Goal: Check status: Verify the current state of an ongoing process or item

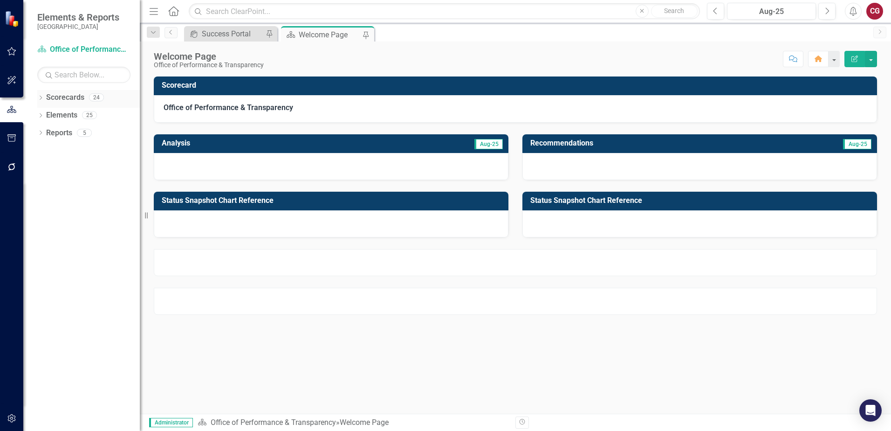
click at [40, 101] on icon "Dropdown" at bounding box center [40, 98] width 7 height 5
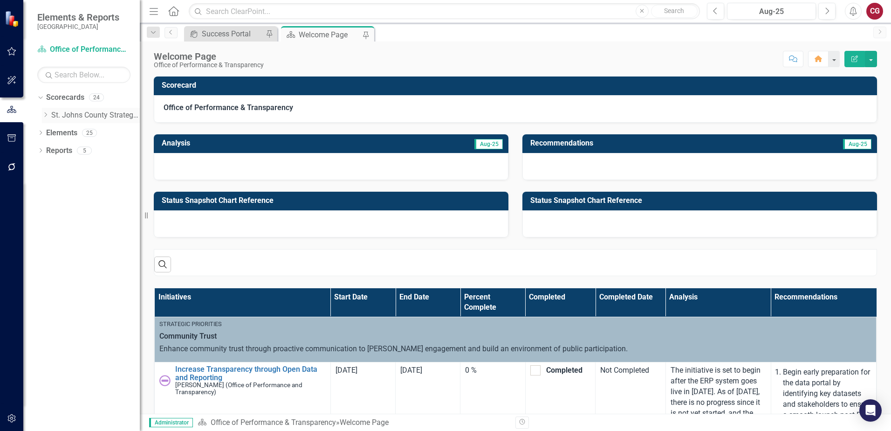
click at [42, 116] on icon "Dropdown" at bounding box center [45, 115] width 7 height 6
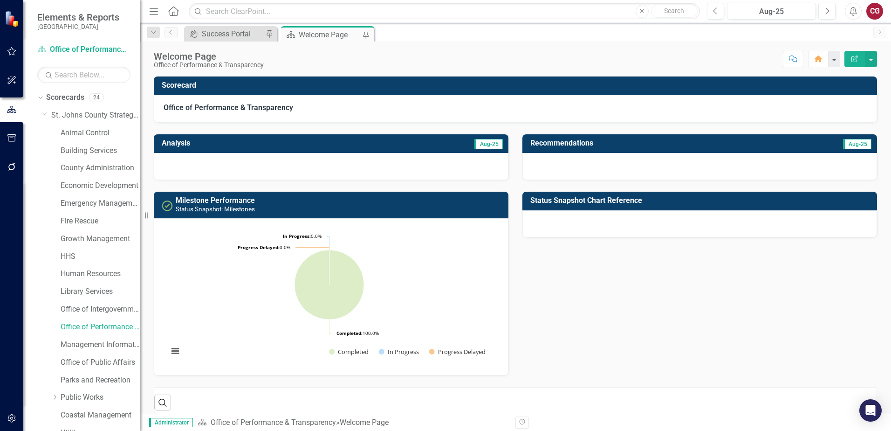
scroll to position [48, 0]
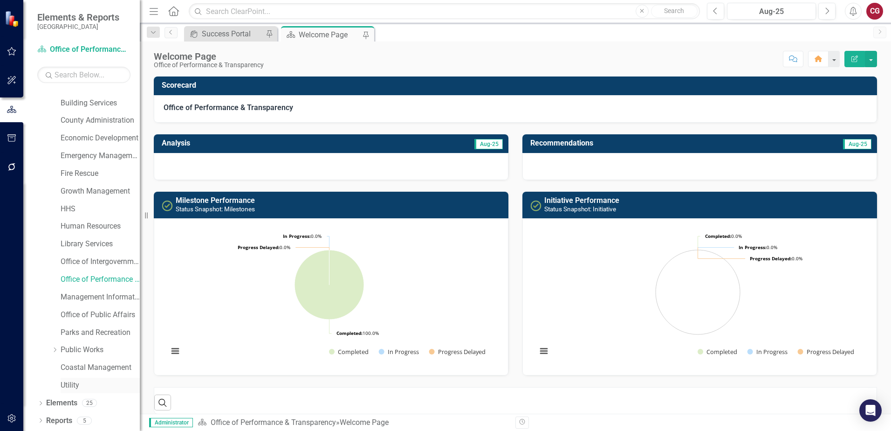
click at [71, 384] on link "Utility" at bounding box center [100, 385] width 79 height 11
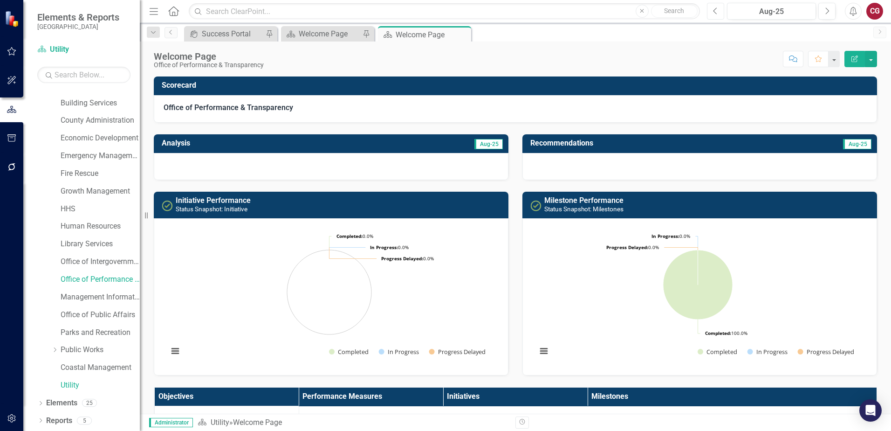
click at [719, 16] on button "Previous" at bounding box center [715, 11] width 17 height 17
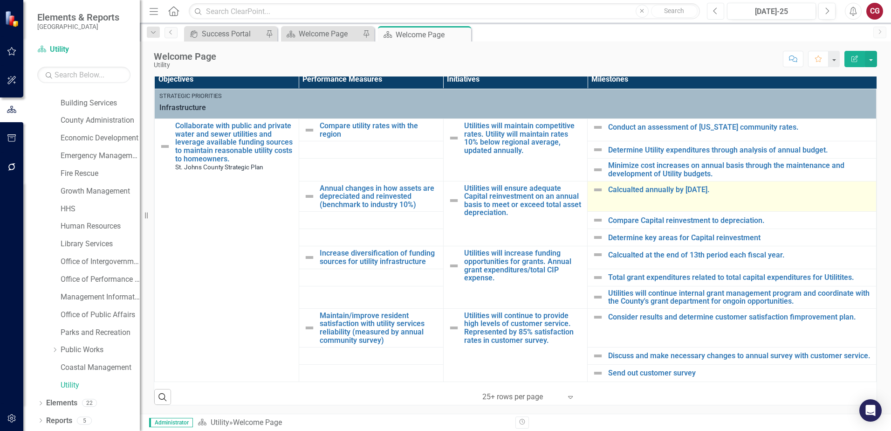
scroll to position [300, 0]
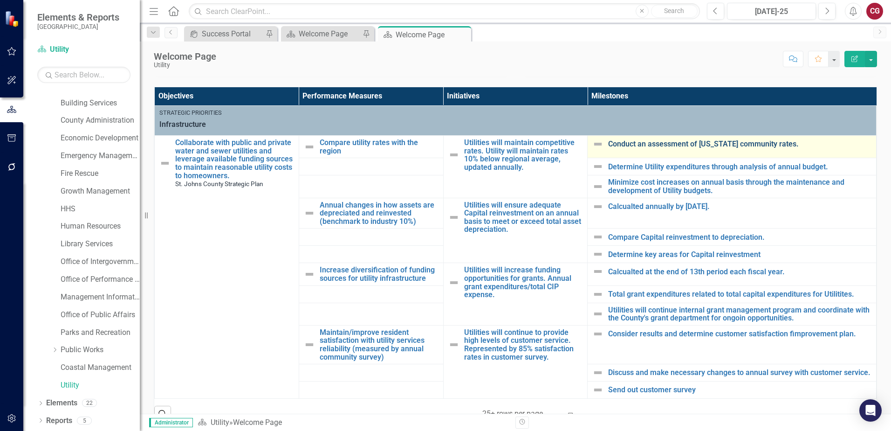
click at [633, 142] on link "Conduct an assessment of [US_STATE] community rates." at bounding box center [739, 144] width 263 height 8
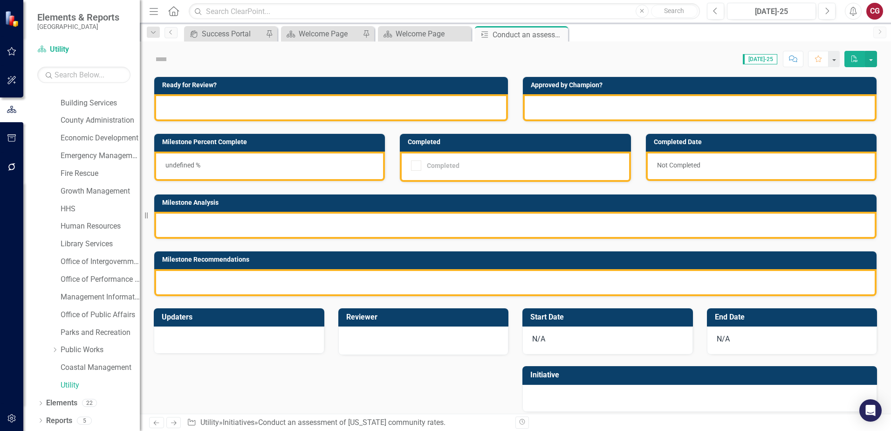
checkbox input "true"
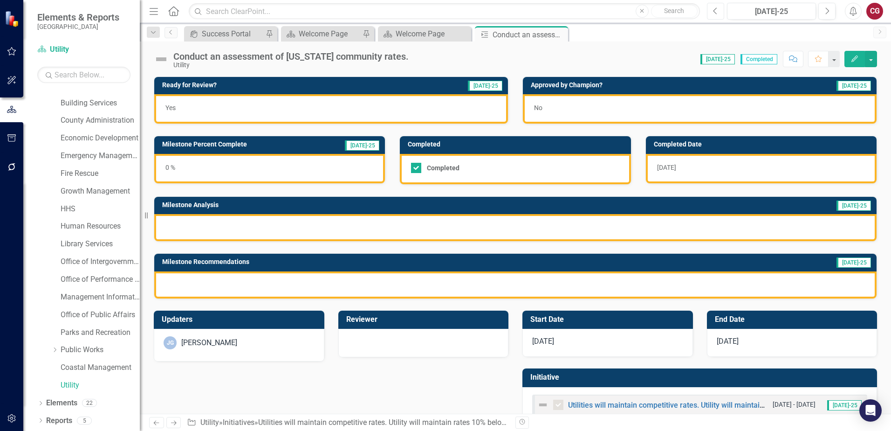
click at [716, 10] on icon "Previous" at bounding box center [715, 11] width 5 height 8
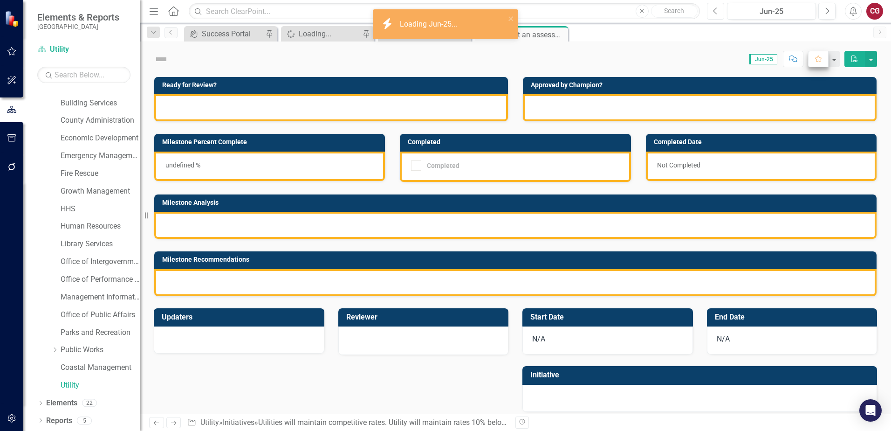
checkbox input "true"
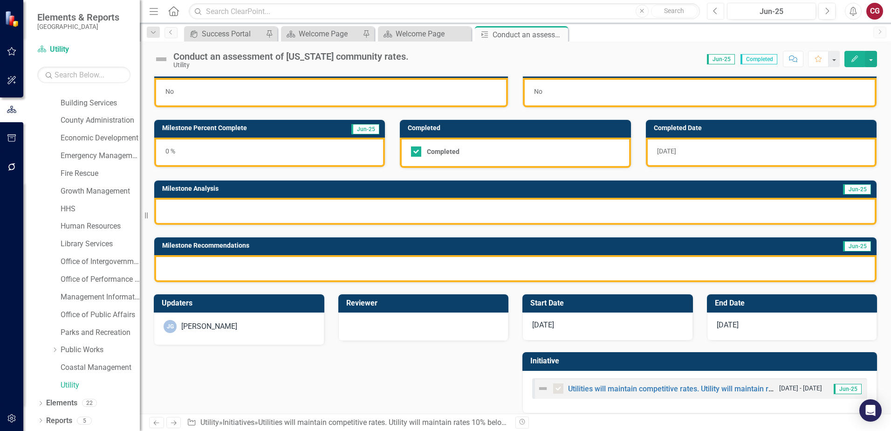
scroll to position [25, 0]
